Goal: Information Seeking & Learning: Learn about a topic

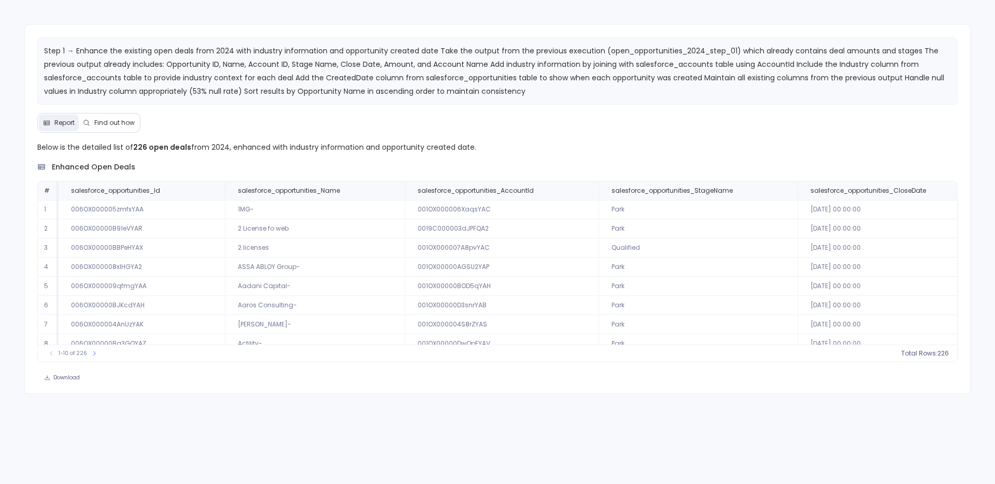
click at [112, 111] on div "Step 1 → Enhance the existing open deals from 2024 with industry information an…" at bounding box center [497, 208] width 947 height 369
click at [113, 120] on span "Find out how" at bounding box center [114, 123] width 40 height 8
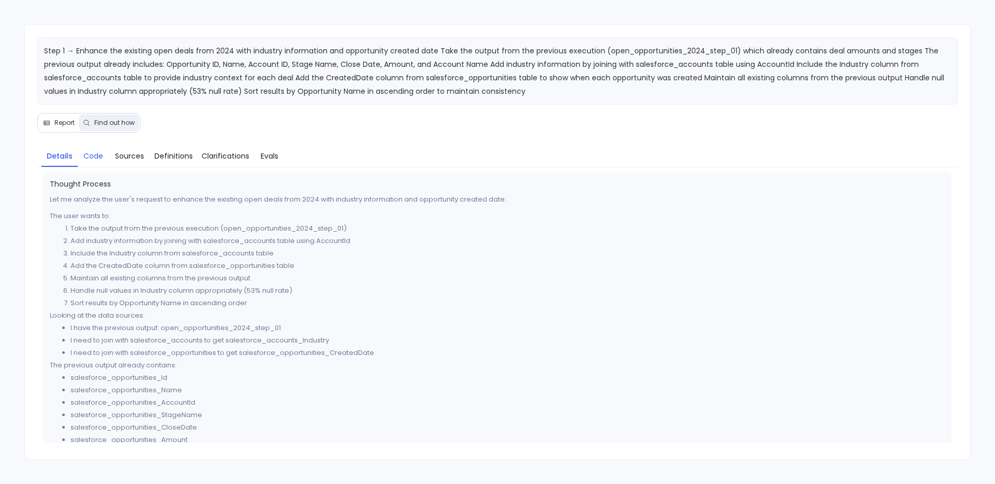
click at [97, 155] on span "Code" at bounding box center [93, 155] width 20 height 11
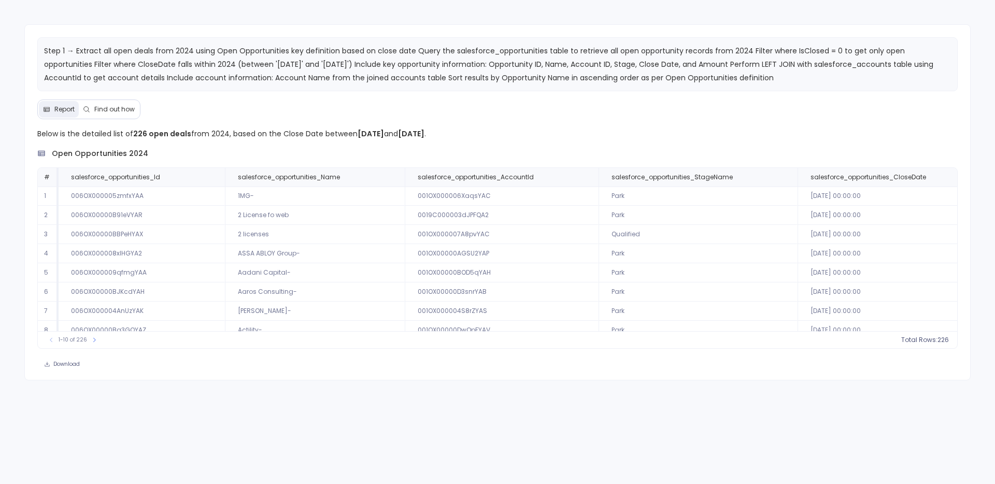
click at [119, 116] on button "Find out how" at bounding box center [109, 109] width 60 height 17
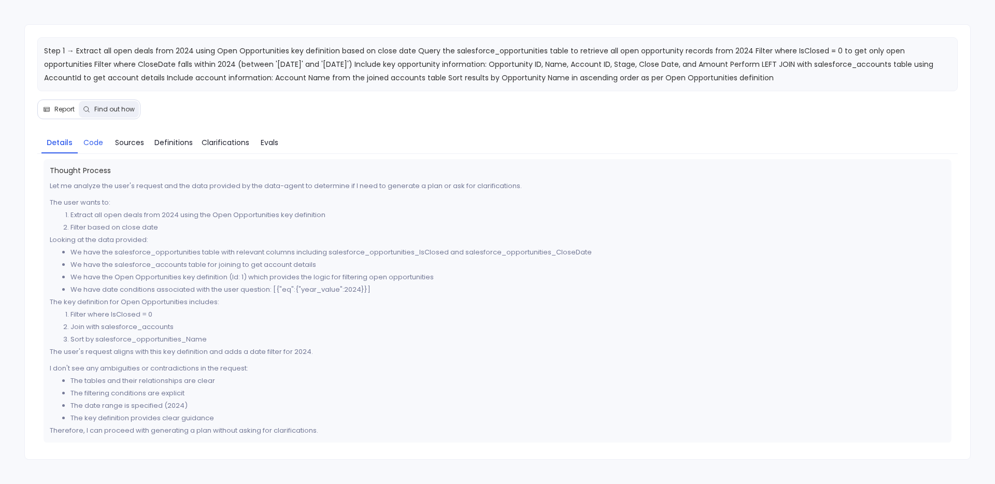
click at [90, 145] on span "Code" at bounding box center [93, 142] width 20 height 11
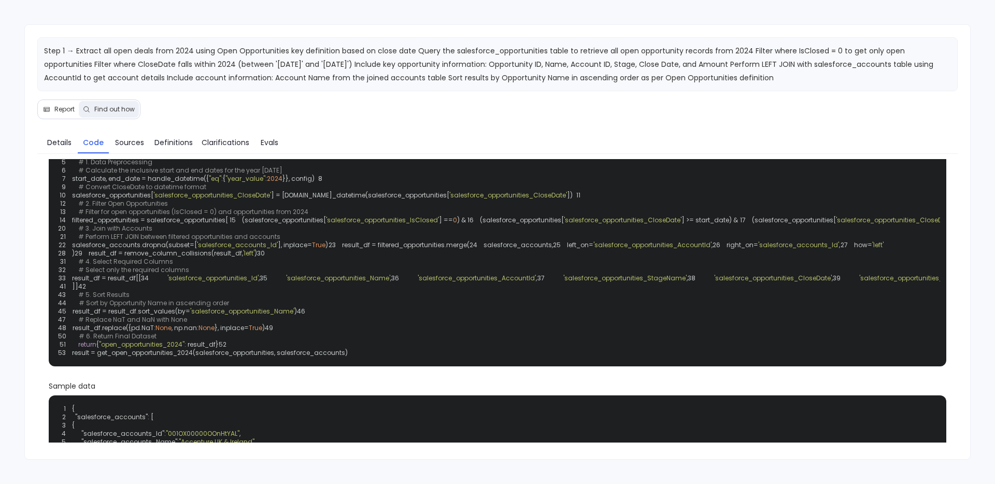
scroll to position [47, 0]
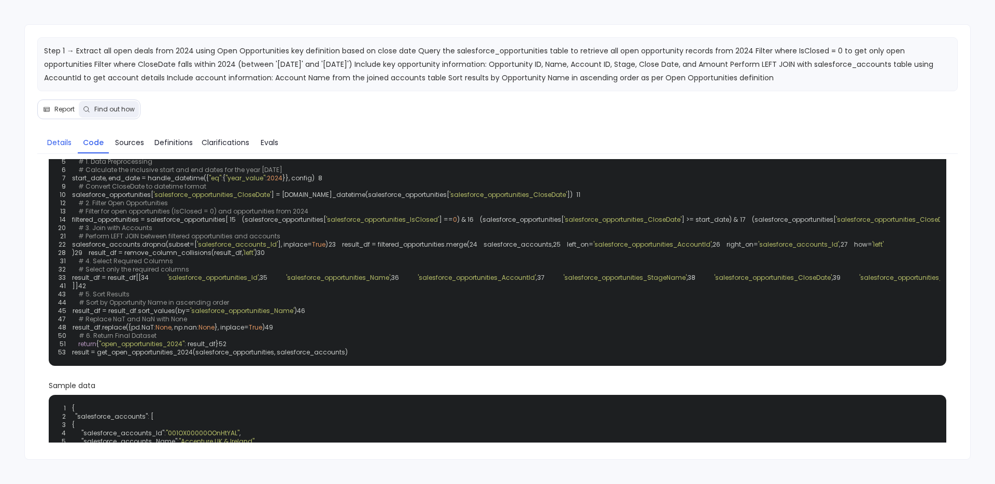
click at [58, 140] on span "Details" at bounding box center [59, 142] width 24 height 11
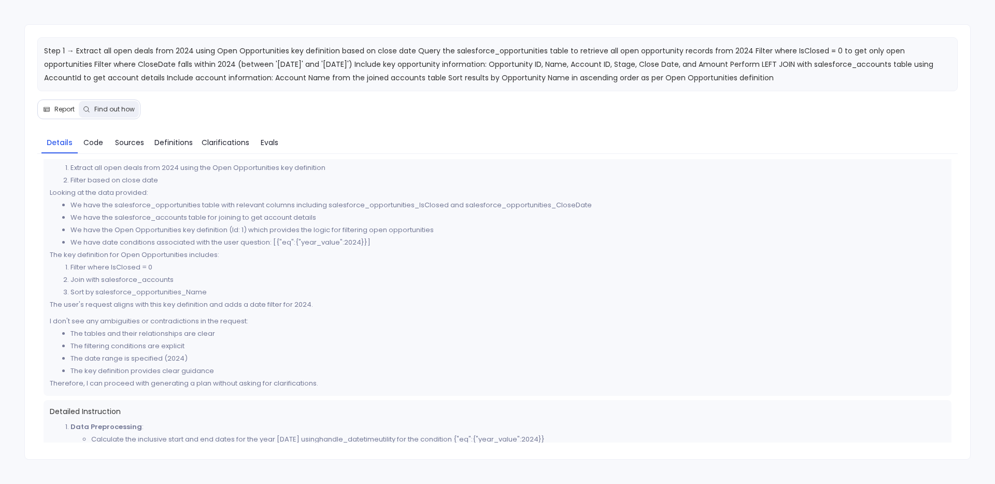
click at [65, 106] on span "Report" at bounding box center [64, 109] width 20 height 8
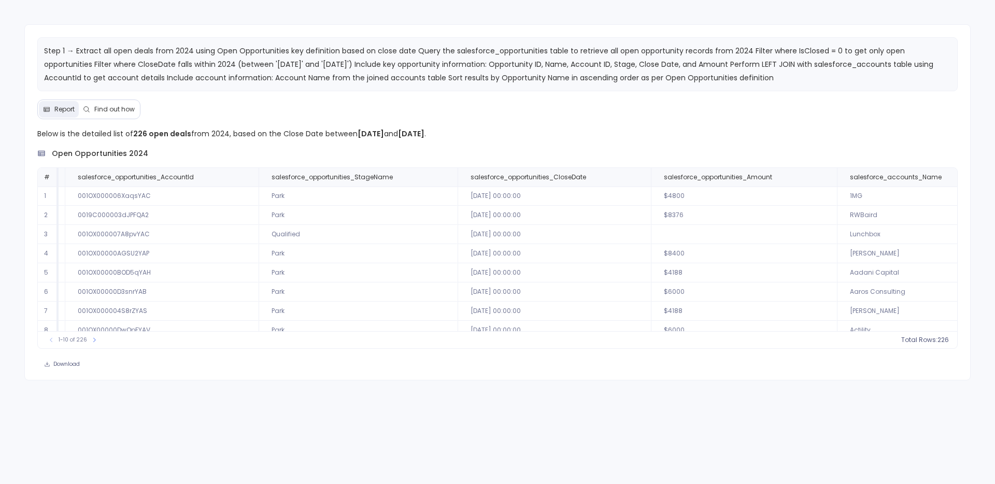
scroll to position [0, 381]
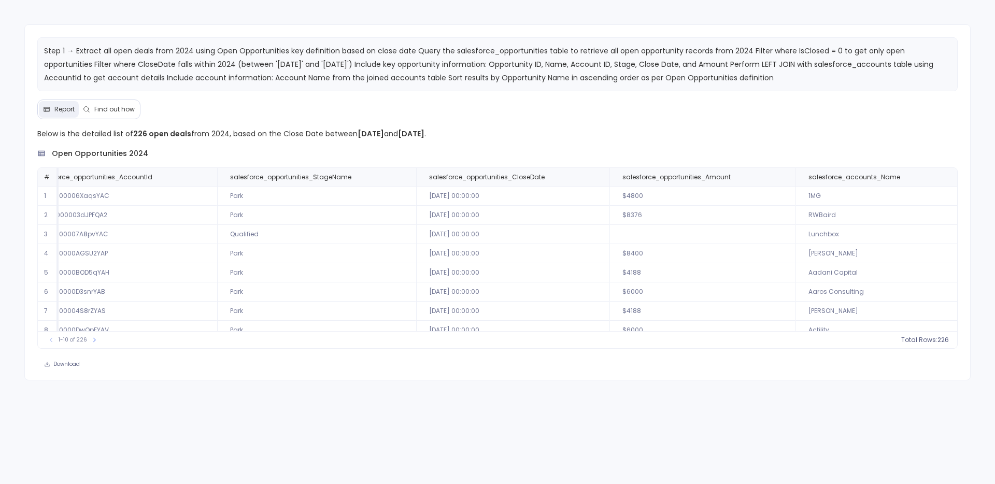
click at [123, 109] on span "Find out how" at bounding box center [114, 109] width 40 height 8
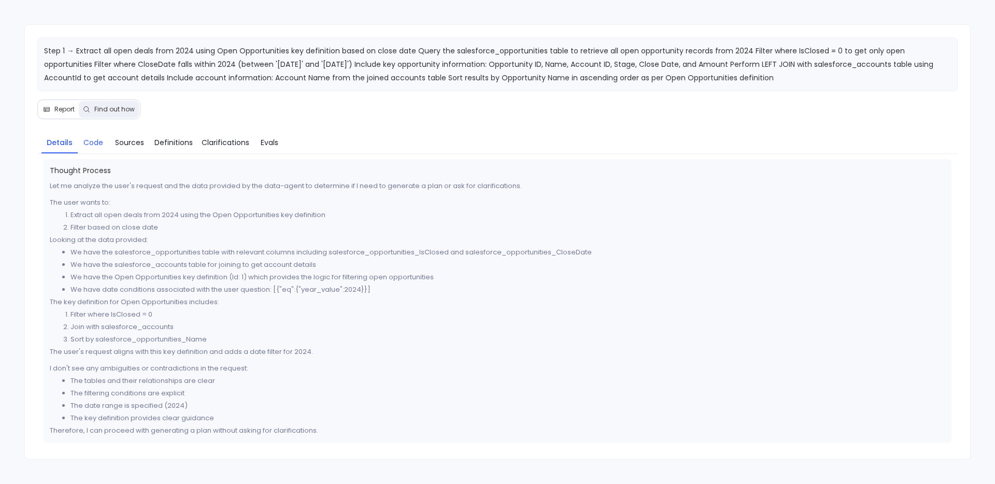
click at [78, 144] on link "Code" at bounding box center [93, 143] width 31 height 22
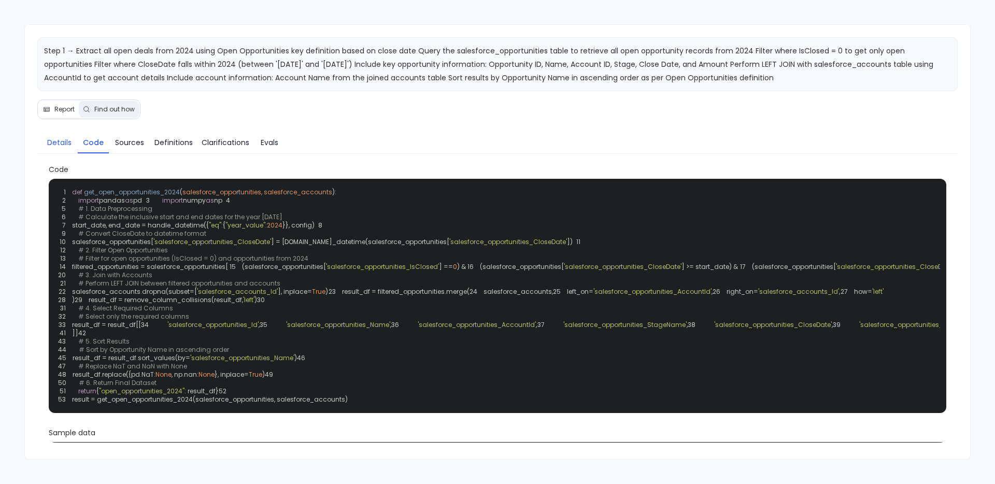
click at [76, 140] on link "Details" at bounding box center [59, 143] width 36 height 22
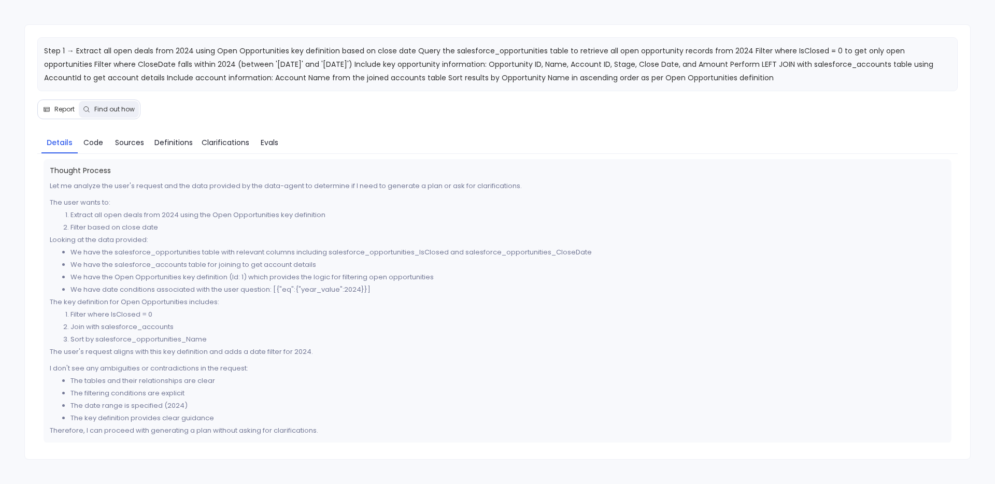
click at [63, 109] on span "Report" at bounding box center [64, 109] width 20 height 8
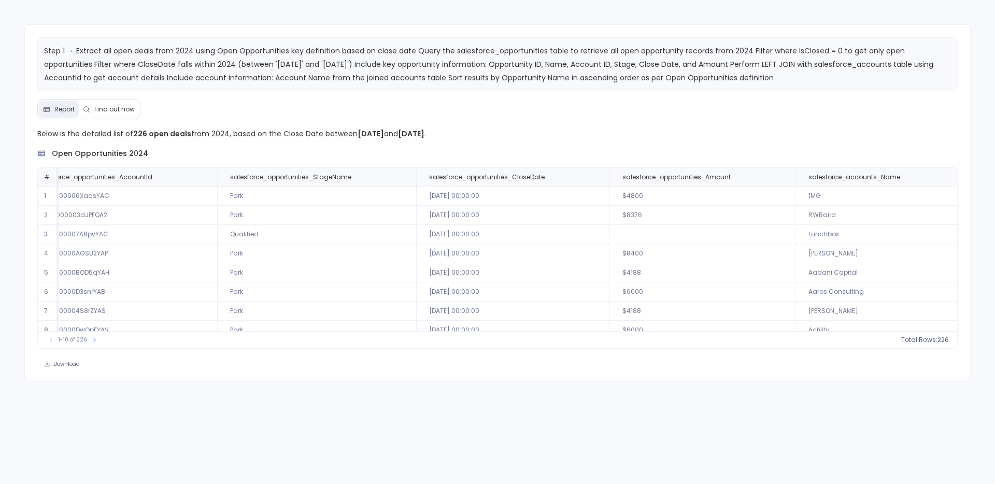
click at [111, 115] on button "Find out how" at bounding box center [109, 109] width 60 height 17
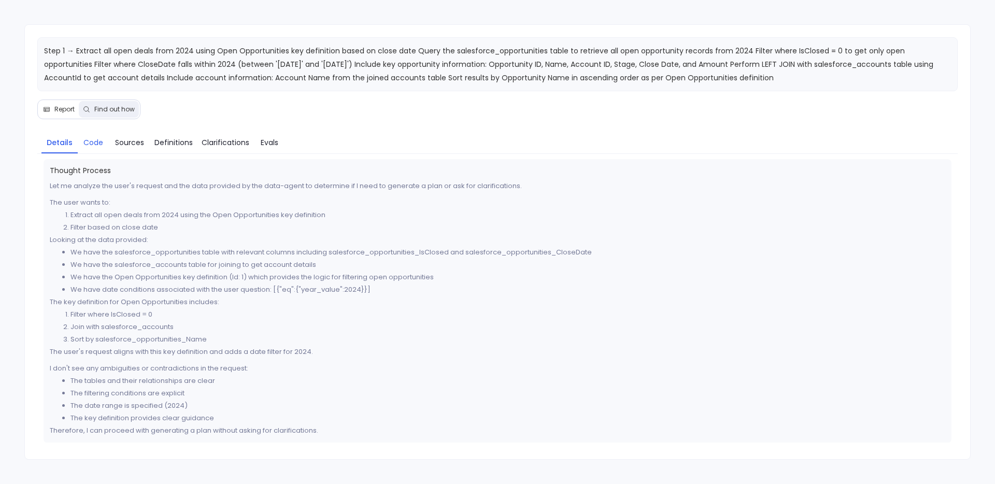
click at [93, 145] on span "Code" at bounding box center [93, 142] width 20 height 11
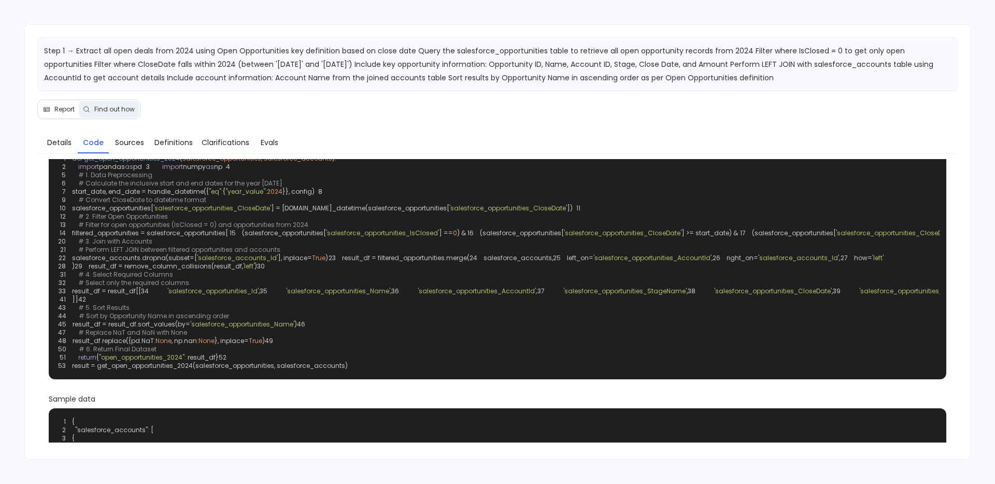
scroll to position [48, 0]
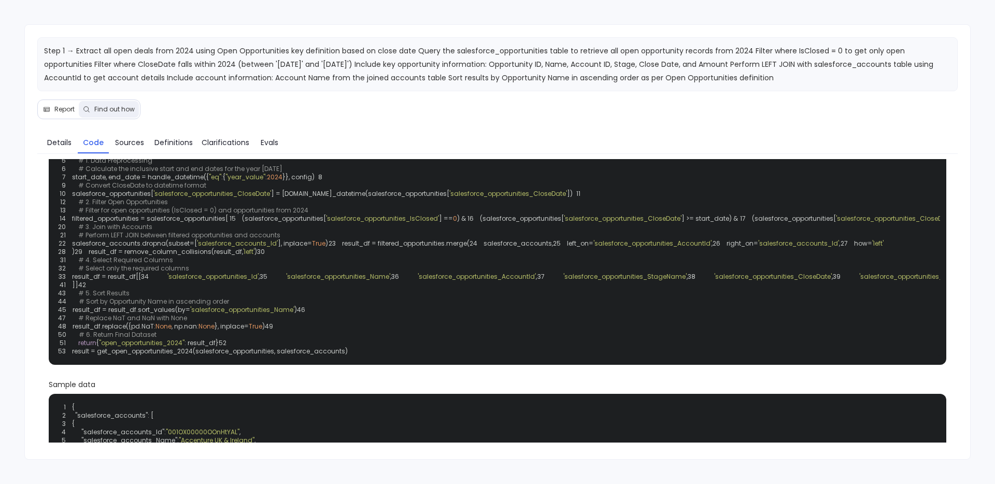
click at [164, 329] on code "1 def get_open_opportunities_2024 ( salesforce_opportunities, salesforce_accoun…" at bounding box center [574, 247] width 1033 height 216
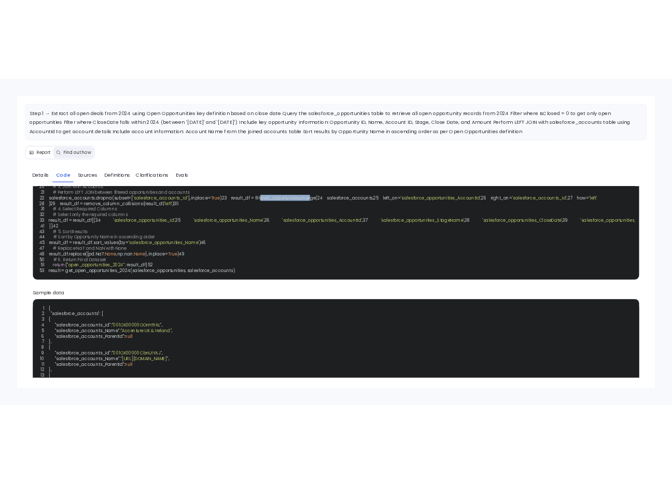
scroll to position [0, 0]
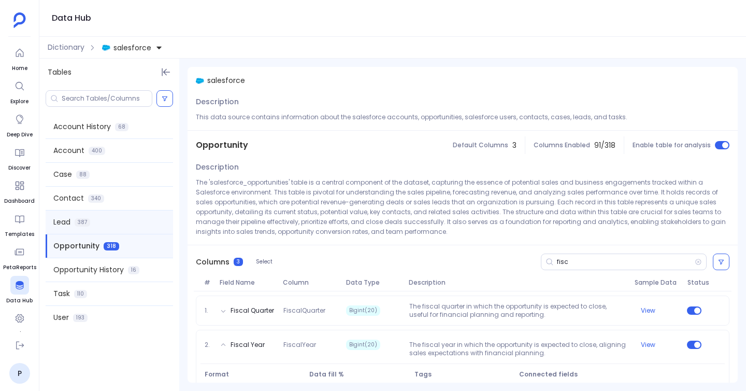
scroll to position [64, 0]
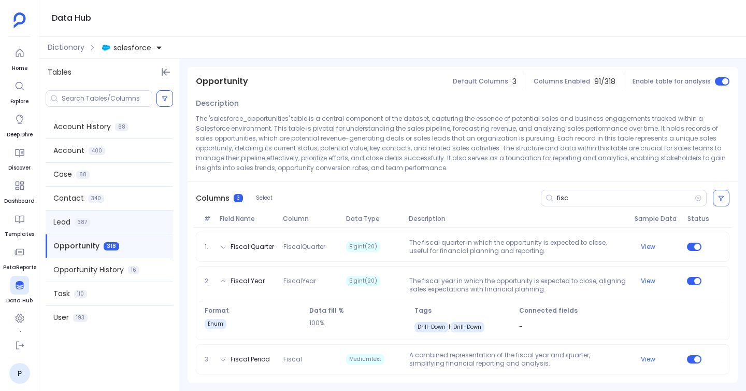
click at [62, 219] on span "Lead" at bounding box center [61, 222] width 17 height 11
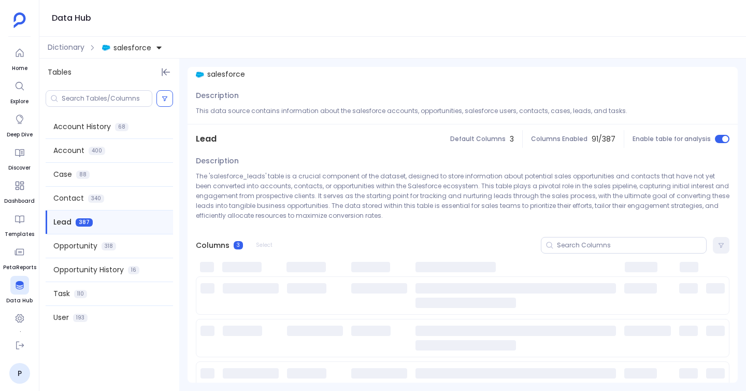
scroll to position [0, 0]
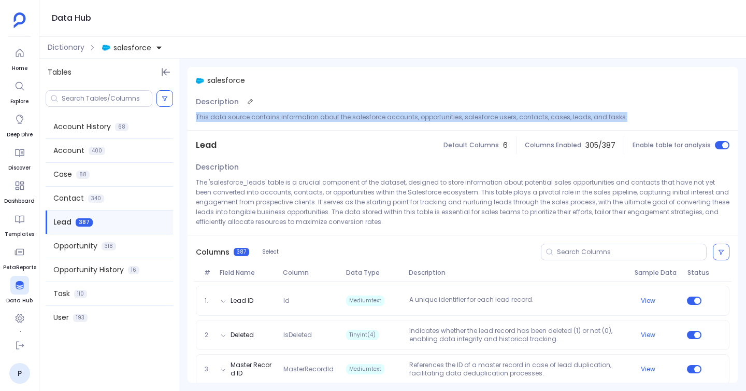
drag, startPoint x: 190, startPoint y: 118, endPoint x: 625, endPoint y: 117, distance: 435.3
click at [625, 117] on div "Description This data source contains information about the salesforce accounts…" at bounding box center [463, 112] width 550 height 36
click at [625, 117] on p "This data source contains information about the salesforce accounts, opportunit…" at bounding box center [463, 117] width 534 height 10
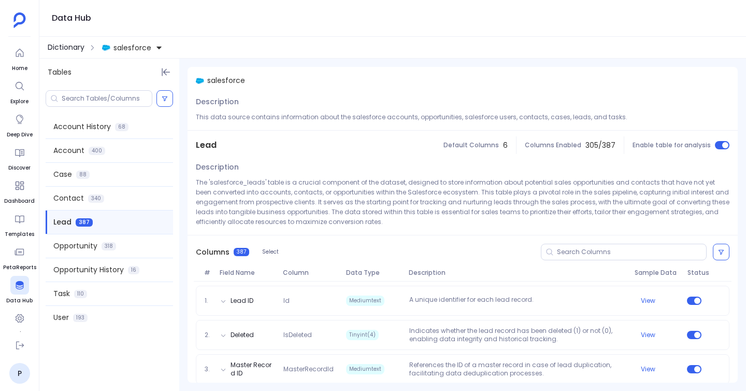
click at [81, 46] on span "Dictionary" at bounding box center [66, 47] width 37 height 11
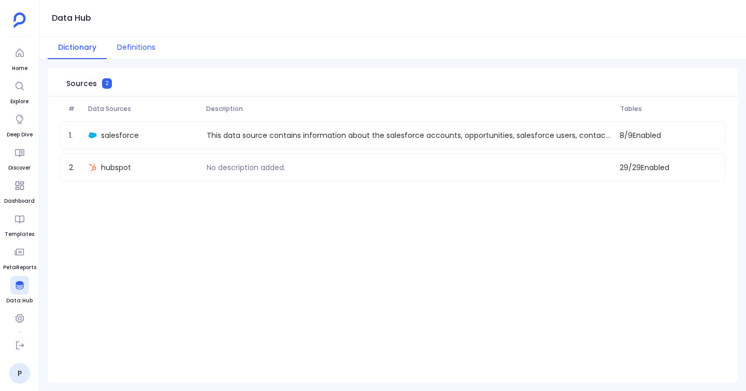
click at [138, 41] on button "Definitions" at bounding box center [136, 48] width 59 height 22
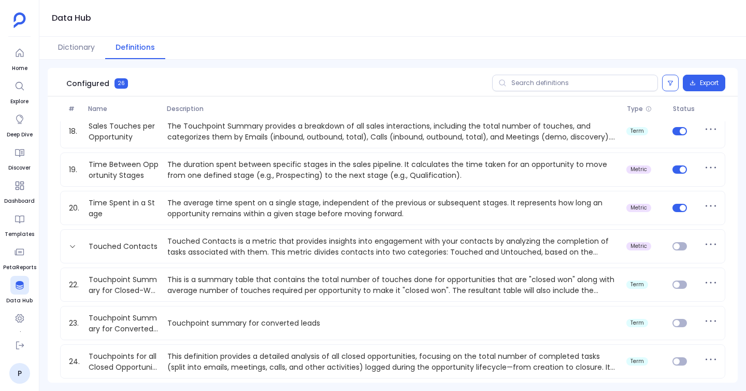
scroll to position [740, 0]
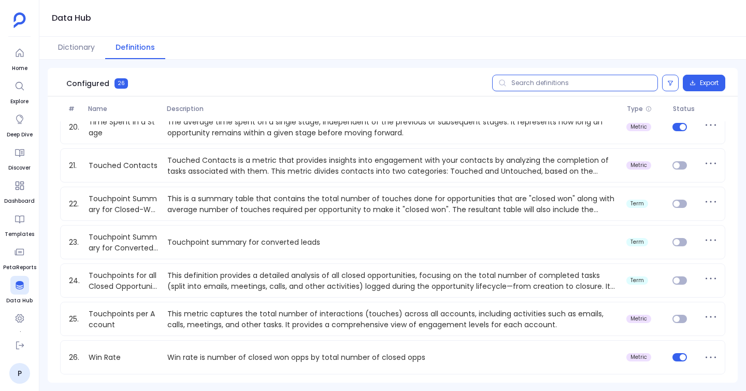
click at [587, 86] on input "text" at bounding box center [575, 83] width 166 height 17
type input "c"
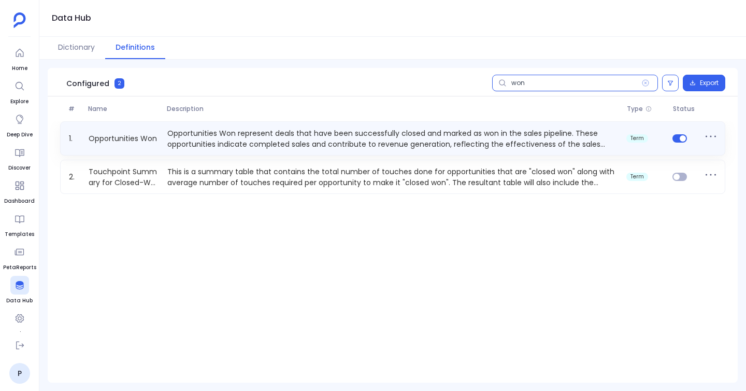
type input "won"
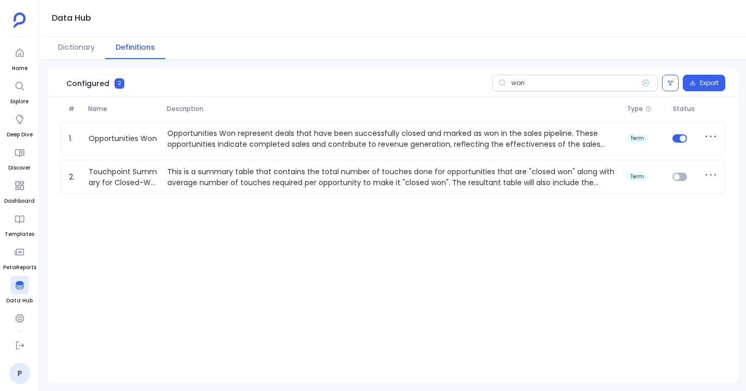
click at [327, 53] on div "Dictionary Definitions" at bounding box center [392, 48] width 707 height 23
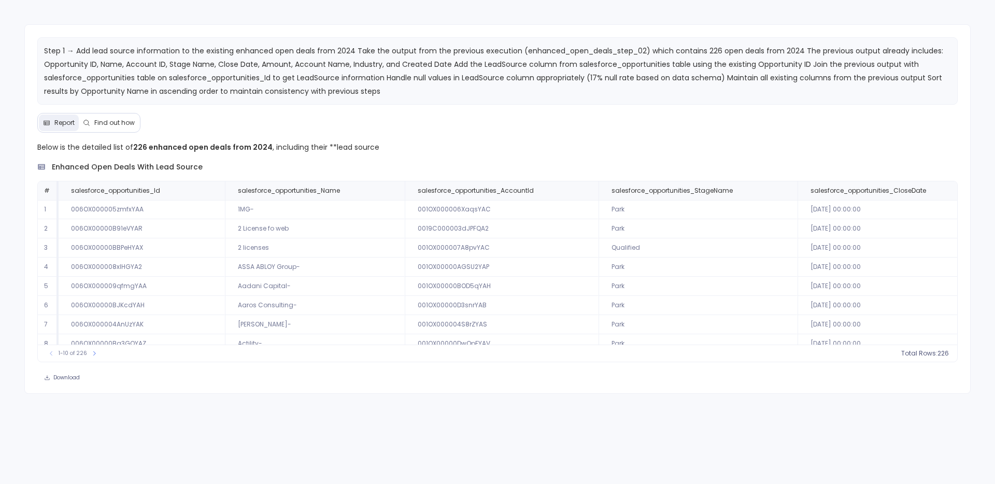
click at [115, 119] on span "Find out how" at bounding box center [114, 123] width 40 height 8
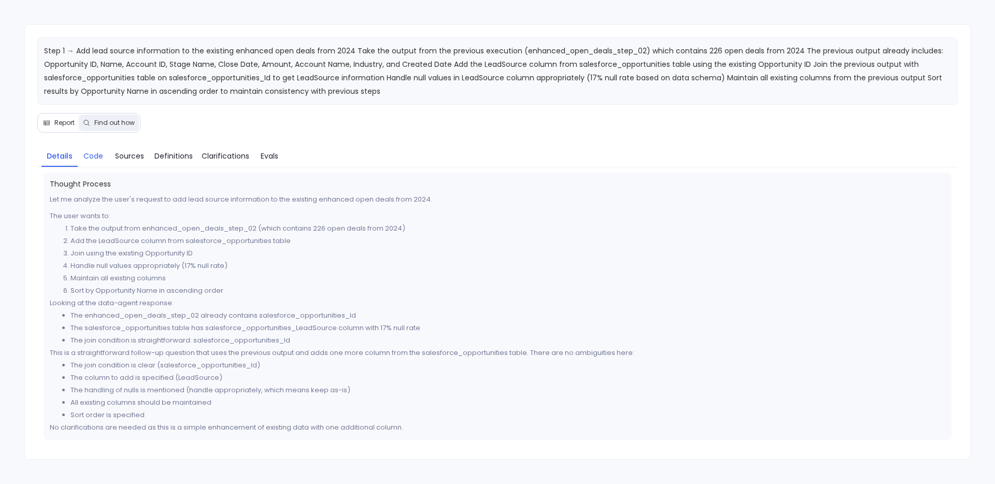
click at [84, 154] on span "Code" at bounding box center [93, 155] width 20 height 11
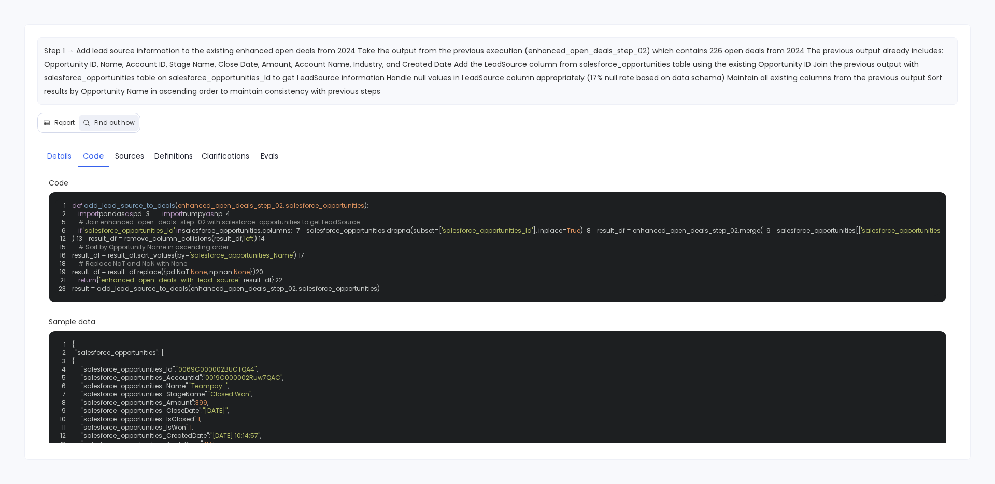
click at [62, 163] on link "Details" at bounding box center [59, 156] width 36 height 22
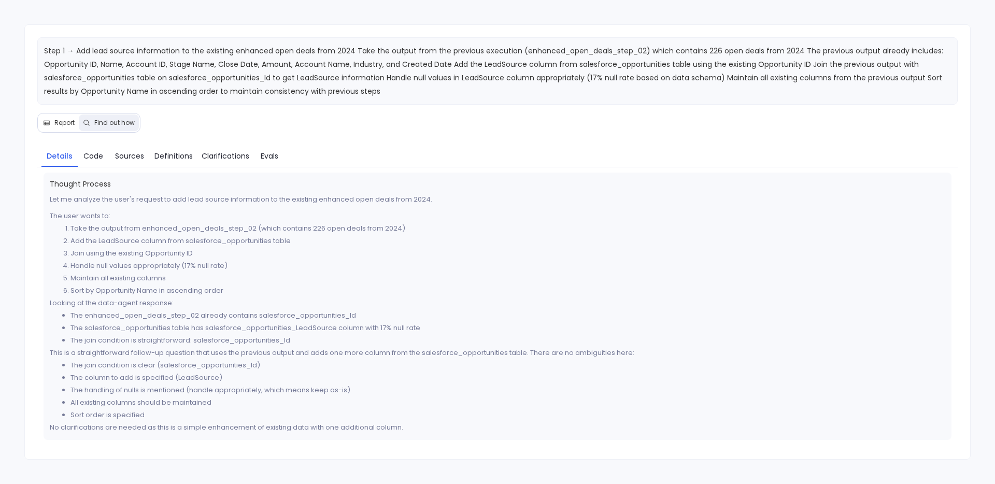
click at [60, 122] on span "Report" at bounding box center [64, 123] width 20 height 8
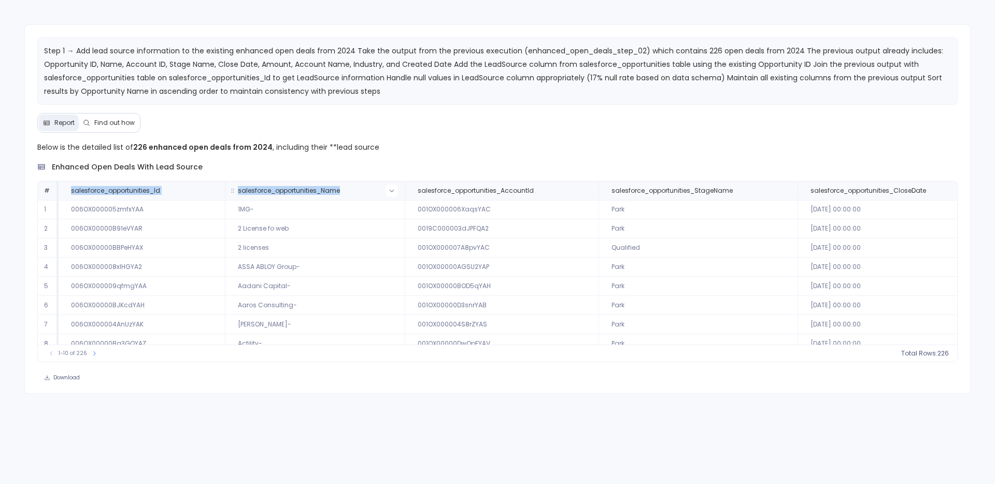
drag, startPoint x: 217, startPoint y: 185, endPoint x: 395, endPoint y: 190, distance: 178.8
click at [397, 190] on tr "# salesforce_opportunities_Id salesforce_opportunities_Name salesforce_opportun…" at bounding box center [980, 190] width 1884 height 19
click at [438, 108] on div "Step 1 → Add lead source information to the existing enhanced open deals from 2…" at bounding box center [497, 208] width 947 height 369
click at [113, 123] on span "Find out how" at bounding box center [114, 123] width 40 height 8
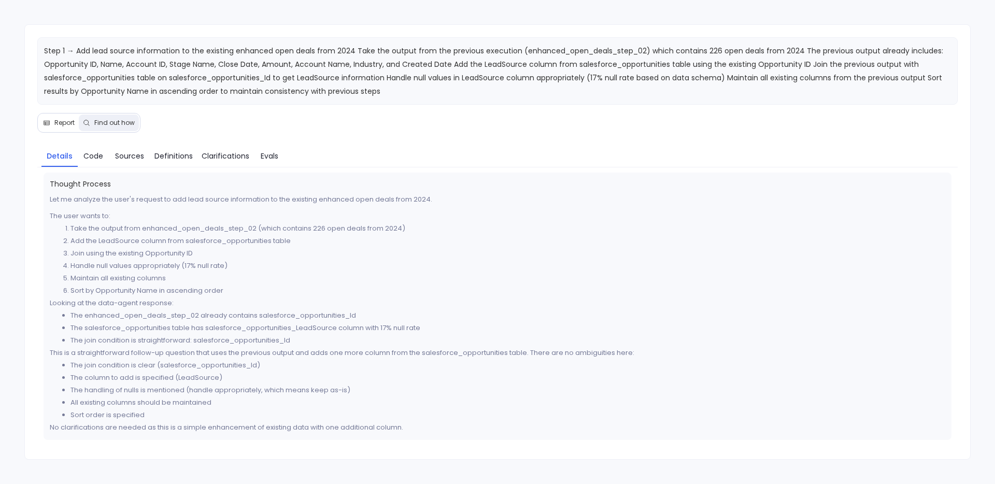
click at [73, 127] on button "Report" at bounding box center [59, 123] width 40 height 17
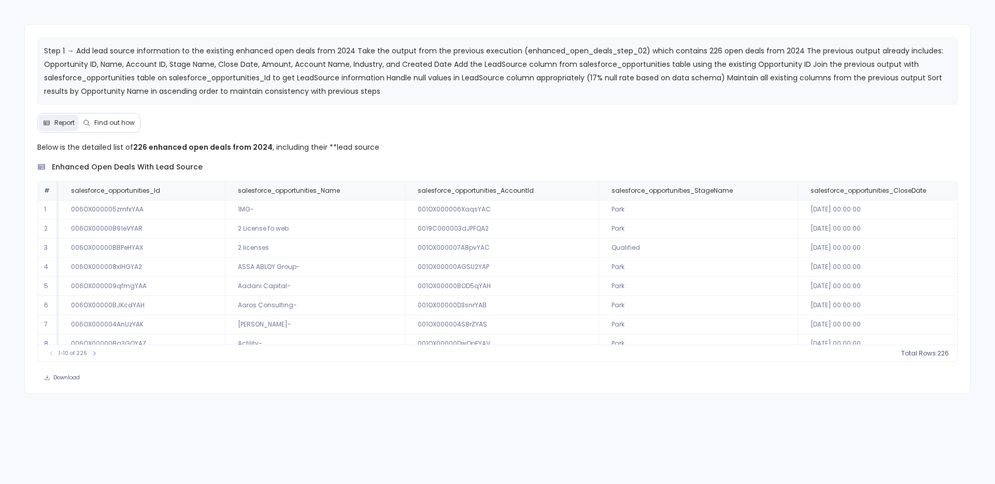
click at [115, 125] on span "Find out how" at bounding box center [114, 123] width 40 height 8
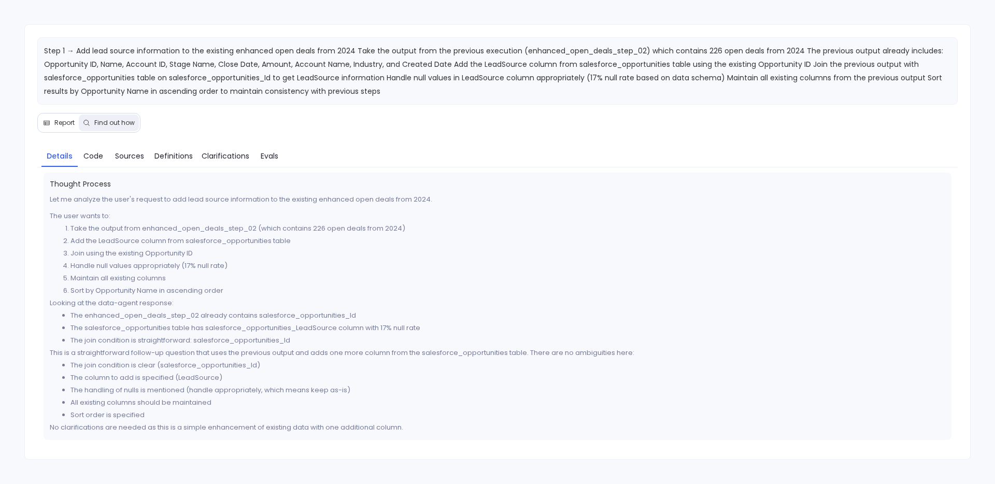
click at [60, 125] on span "Report" at bounding box center [64, 123] width 20 height 8
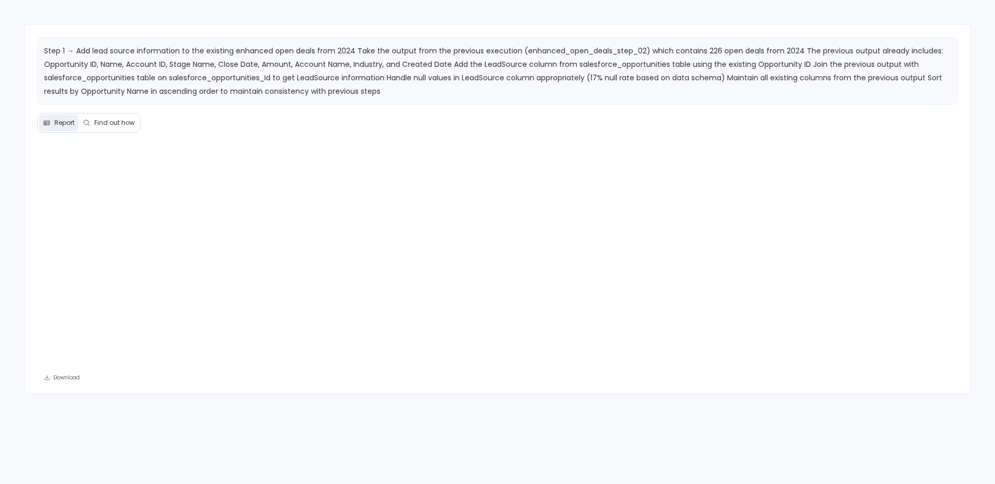
click at [127, 125] on span "Find out how" at bounding box center [114, 123] width 40 height 8
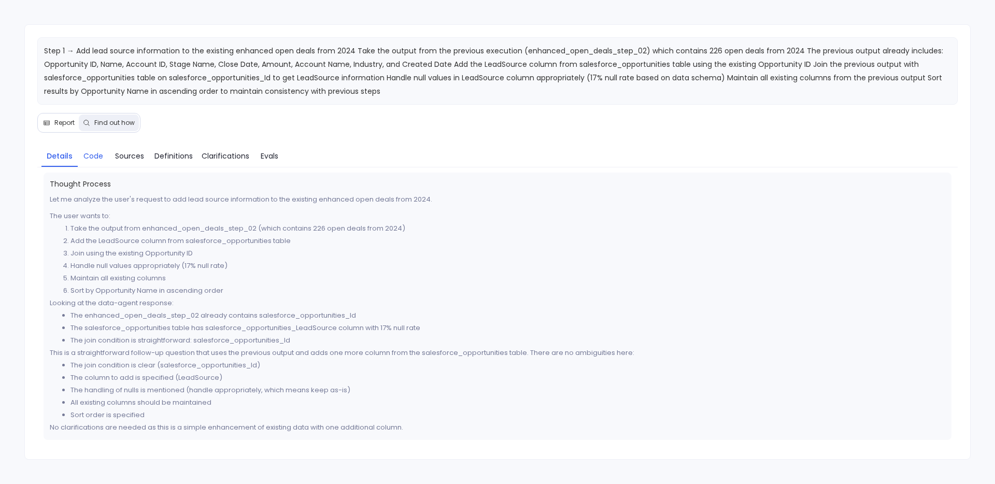
click at [99, 159] on span "Code" at bounding box center [93, 155] width 20 height 11
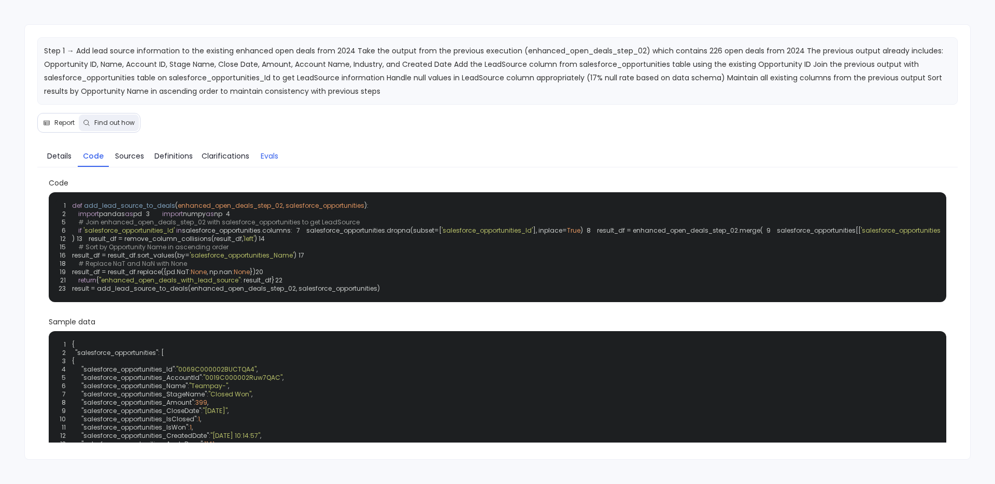
click at [267, 156] on span "Evals" at bounding box center [270, 155] width 18 height 11
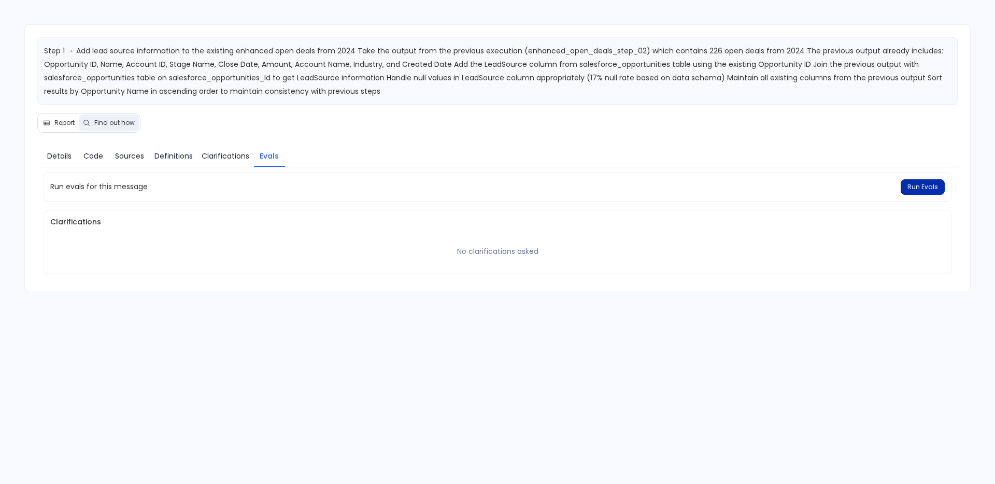
click at [923, 183] on span "Run Evals" at bounding box center [922, 187] width 31 height 8
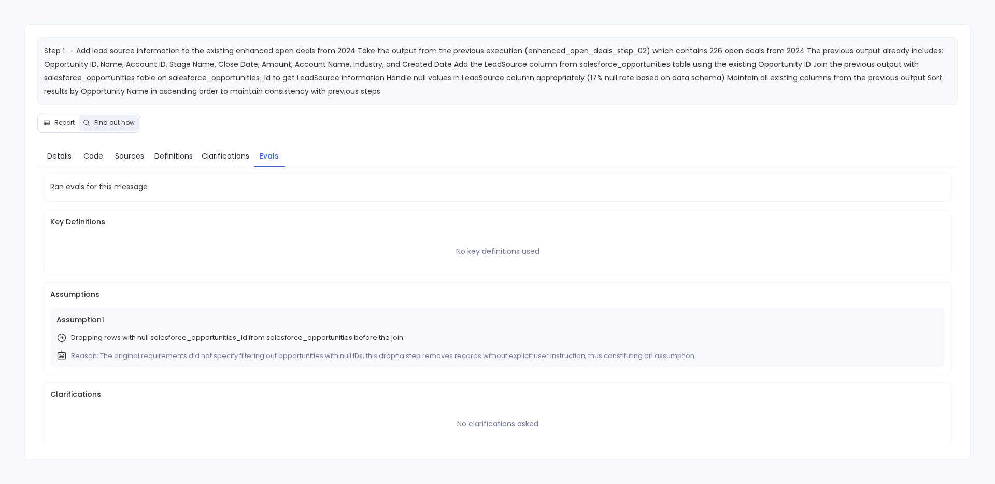
scroll to position [4, 0]
click at [201, 330] on p "Dropping rows with null salesforce_opportunities_Id from salesforce_opportuniti…" at bounding box center [237, 334] width 332 height 10
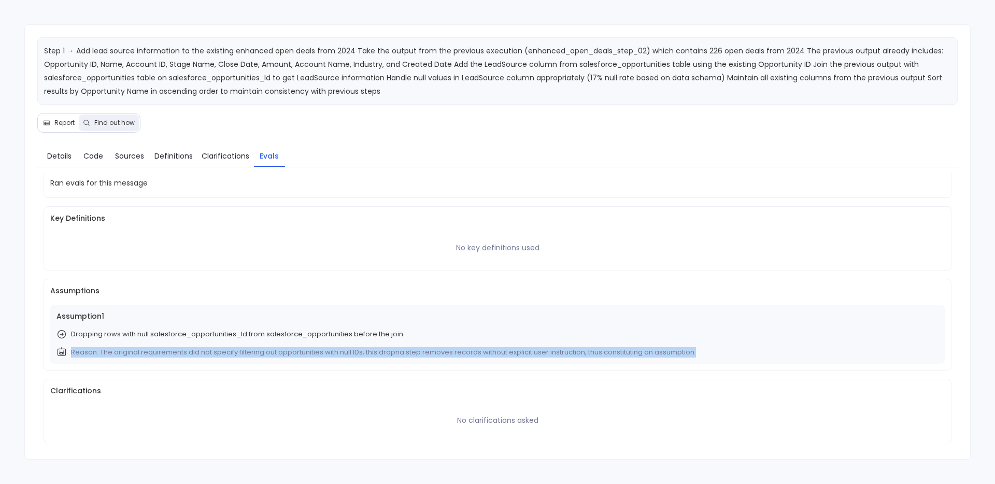
drag, startPoint x: 67, startPoint y: 351, endPoint x: 714, endPoint y: 354, distance: 646.7
click at [714, 354] on div "Reason: The original requirements did not specify filtering out opportunities w…" at bounding box center [497, 352] width 882 height 11
drag, startPoint x: 70, startPoint y: 351, endPoint x: 671, endPoint y: 353, distance: 600.6
click at [672, 353] on p "Reason: The original requirements did not specify filtering out opportunities w…" at bounding box center [383, 352] width 625 height 10
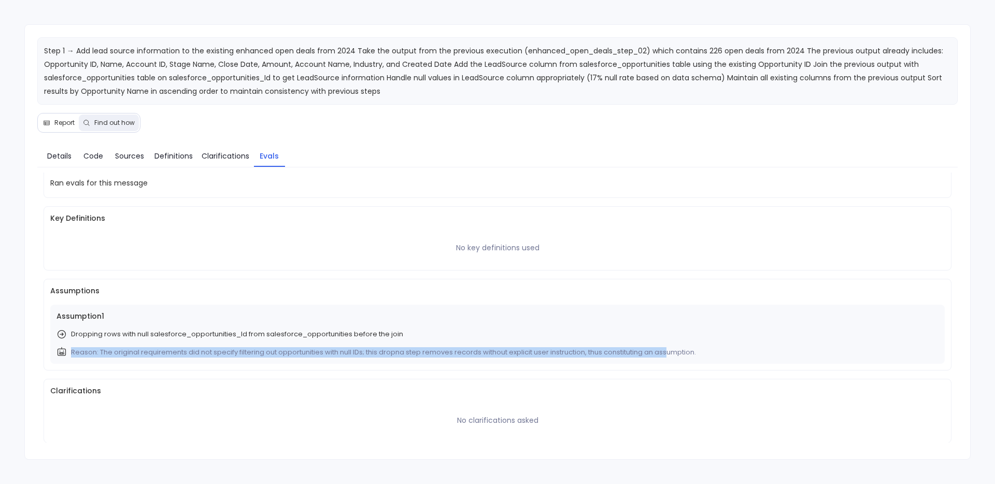
click at [671, 353] on p "Reason: The original requirements did not specify filtering out opportunities w…" at bounding box center [383, 352] width 625 height 10
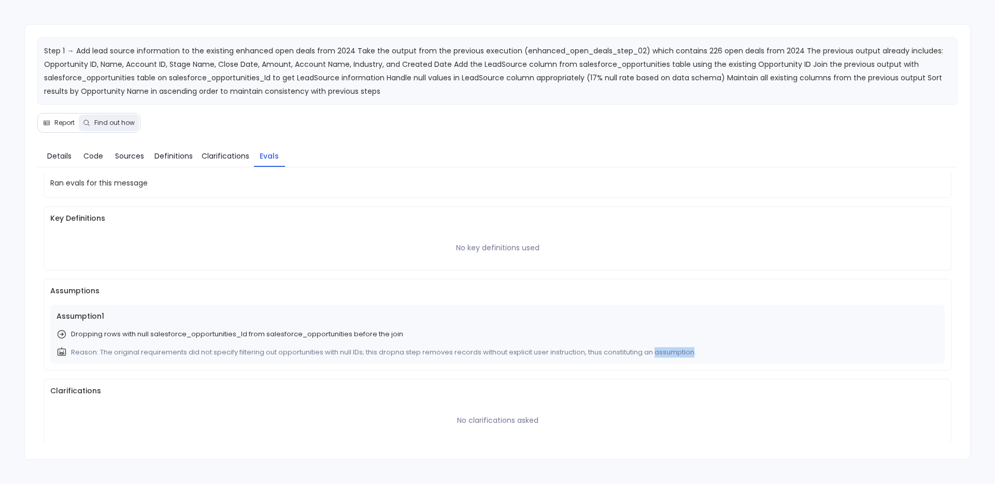
click at [671, 353] on p "Reason: The original requirements did not specify filtering out opportunities w…" at bounding box center [383, 352] width 625 height 10
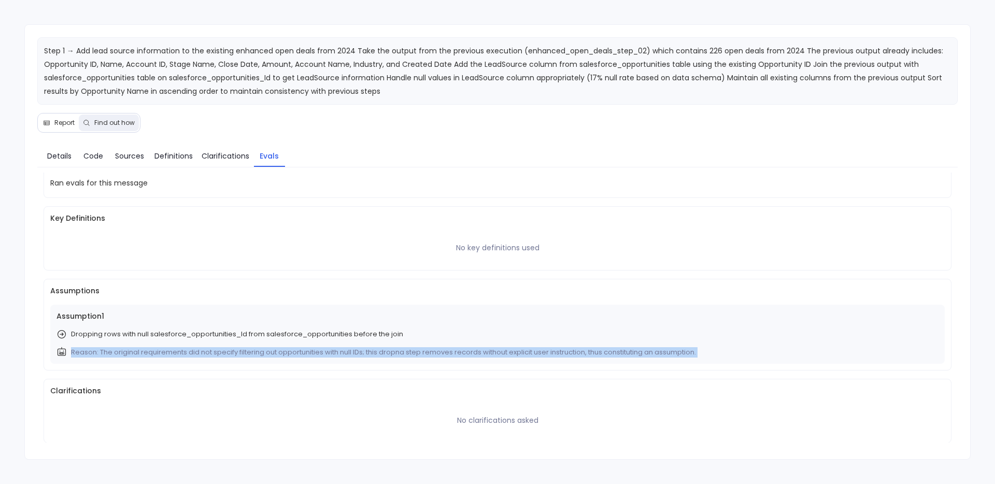
click at [671, 353] on p "Reason: The original requirements did not specify filtering out opportunities w…" at bounding box center [383, 352] width 625 height 10
click at [434, 377] on div "Ran evals for this message Key Definitions No key definitions used Assumptions …" at bounding box center [498, 306] width 908 height 274
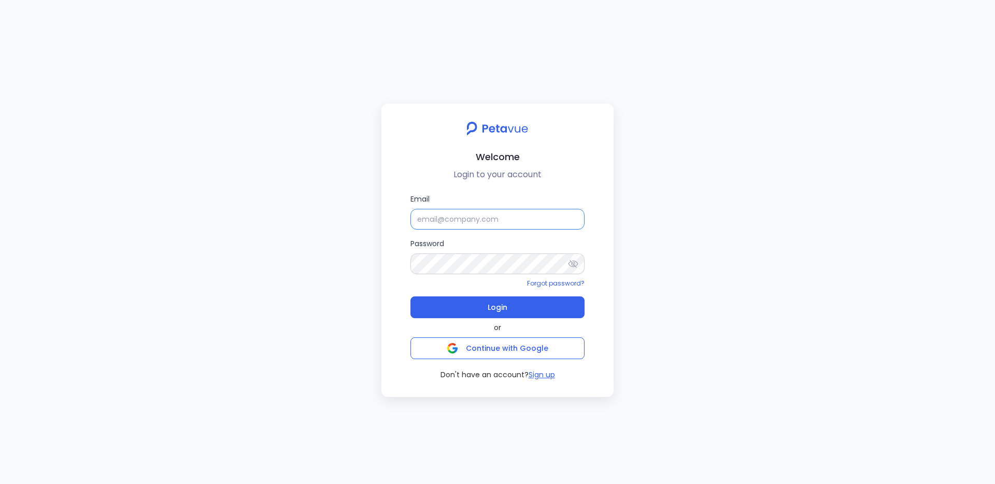
click at [515, 227] on input "Email" at bounding box center [497, 219] width 174 height 21
type input "[EMAIL_ADDRESS][DOMAIN_NAME]"
click at [514, 318] on button "Login" at bounding box center [497, 307] width 174 height 22
